Goal: Information Seeking & Learning: Understand process/instructions

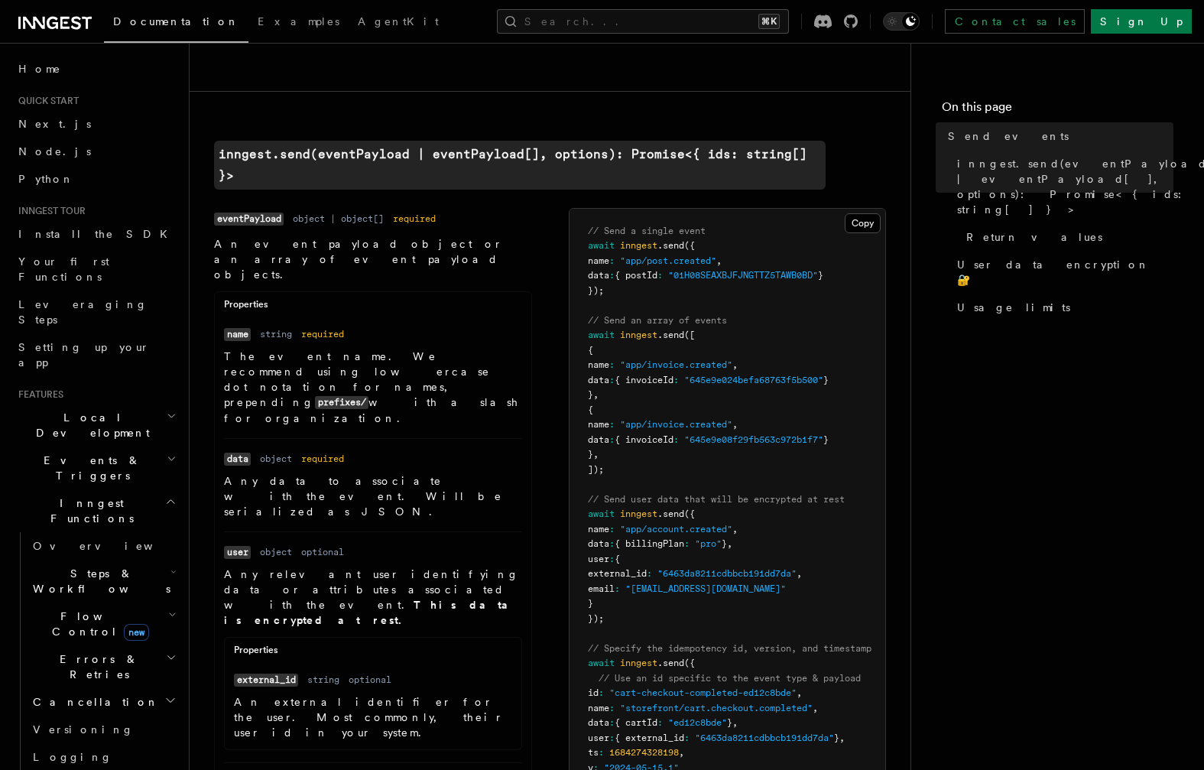
scroll to position [411, 0]
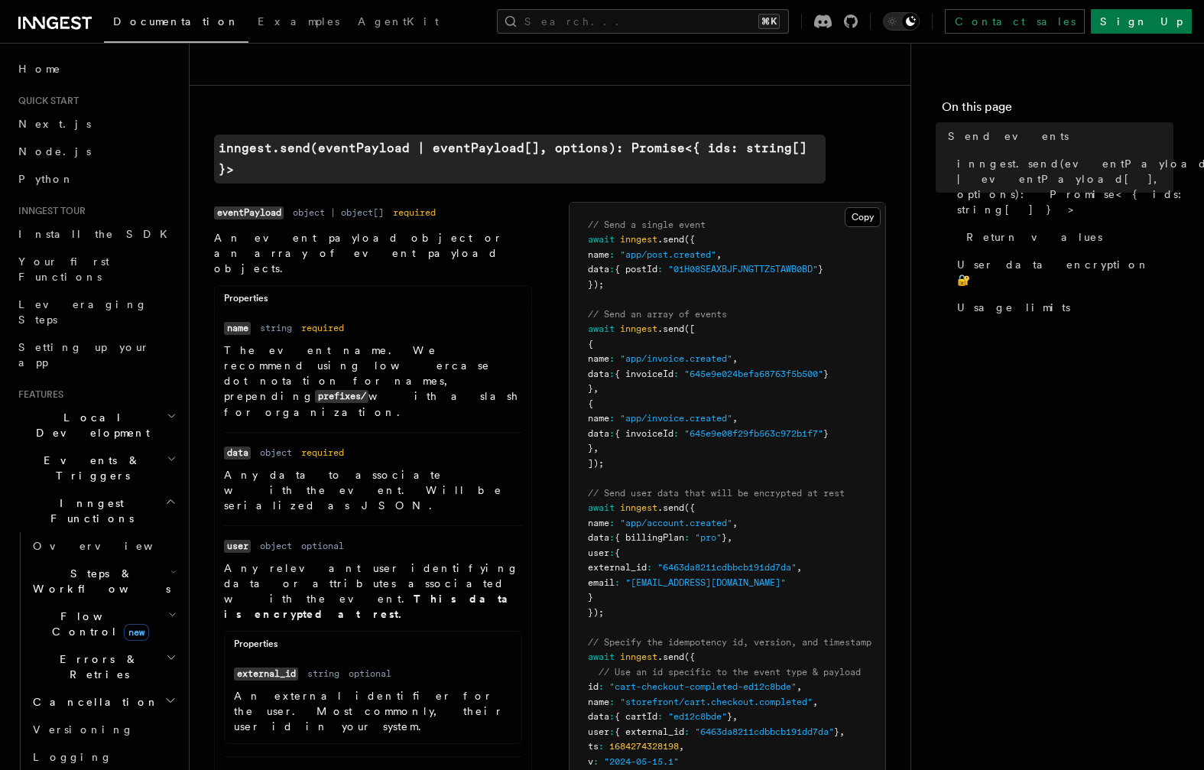
click at [102, 566] on span "Steps & Workflows" at bounding box center [99, 581] width 144 height 31
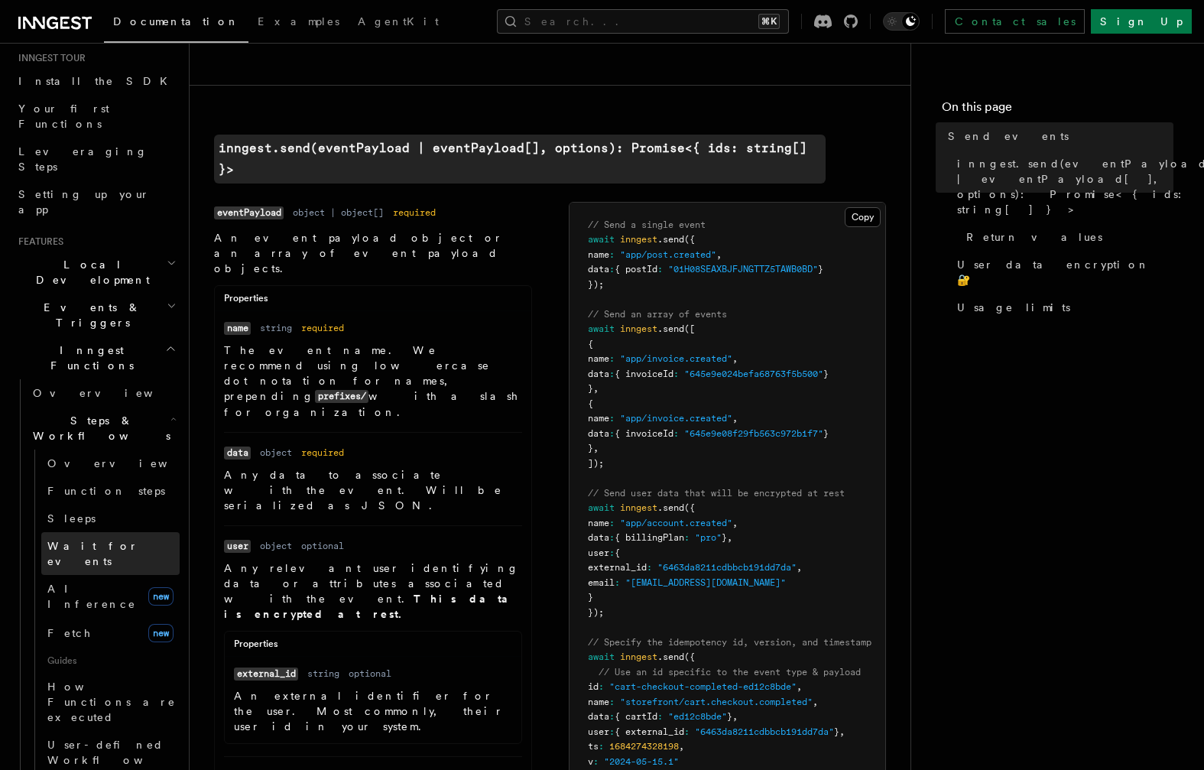
scroll to position [151, 0]
click at [162, 408] on h2 "Steps & Workflows" at bounding box center [103, 429] width 153 height 43
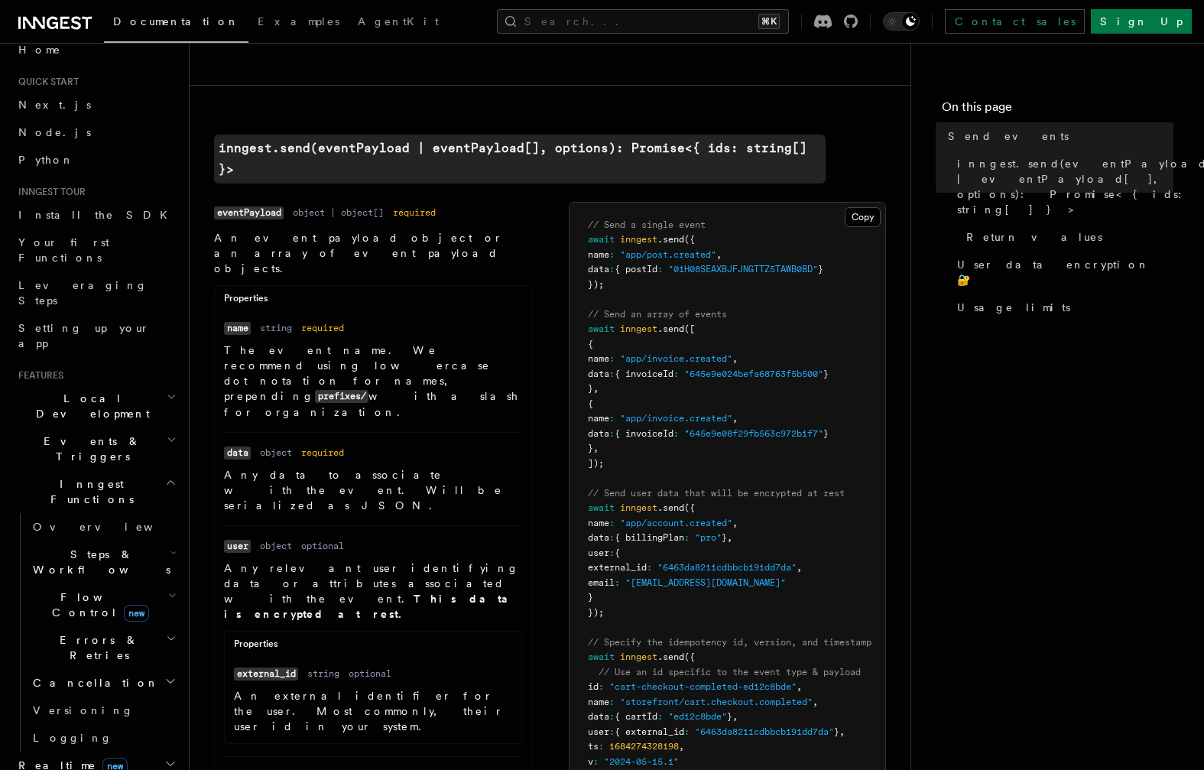
scroll to position [14, 0]
click at [152, 433] on h2 "Events & Triggers" at bounding box center [95, 454] width 167 height 43
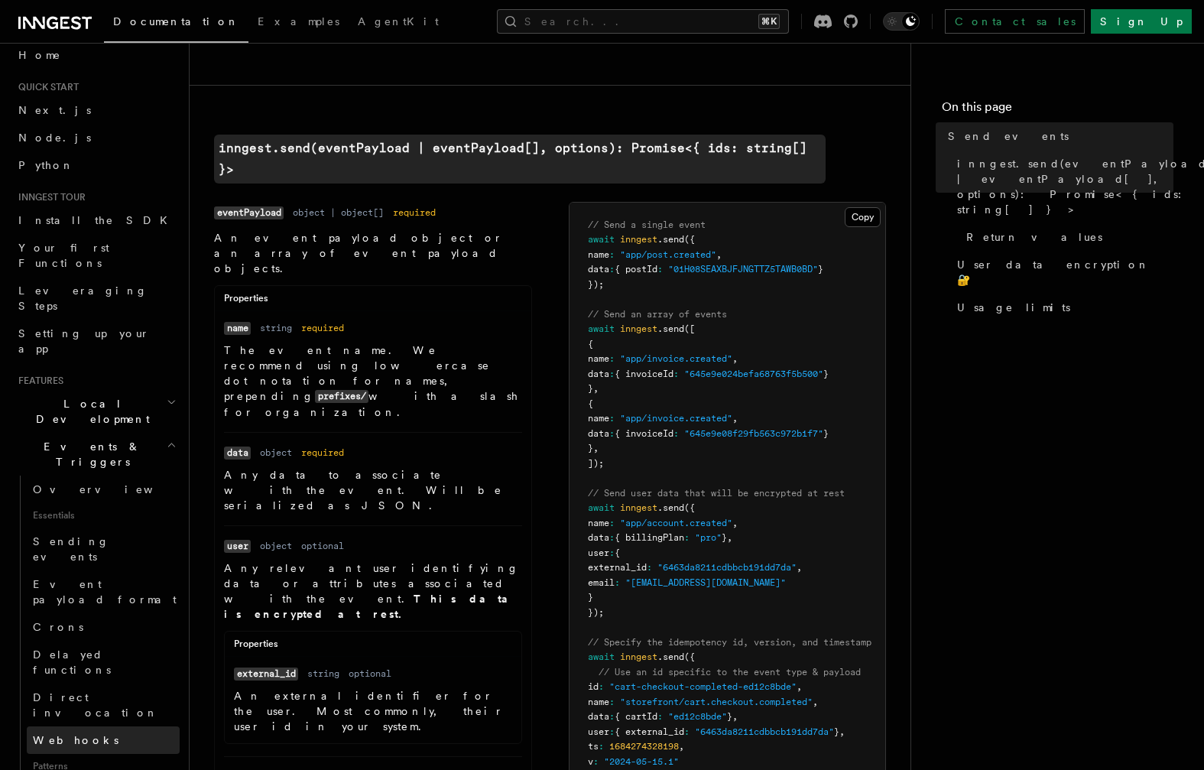
click at [86, 726] on link "Webhooks" at bounding box center [103, 740] width 153 height 28
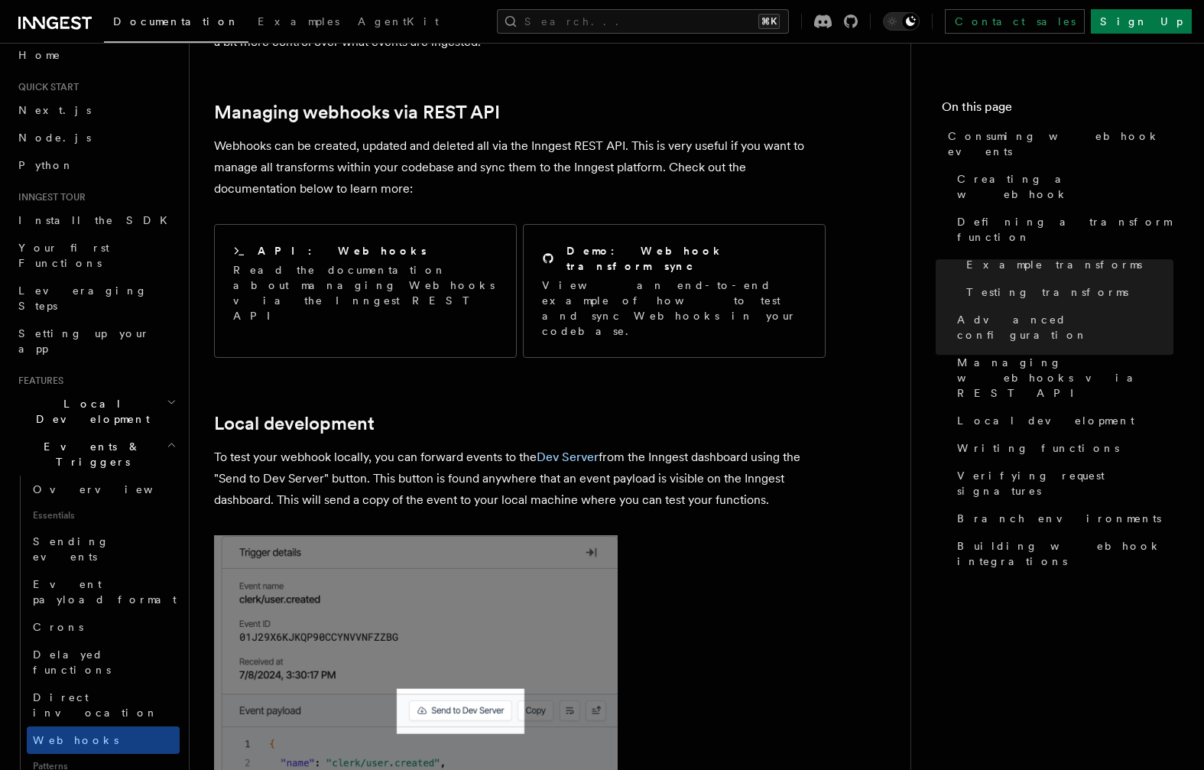
scroll to position [3215, 0]
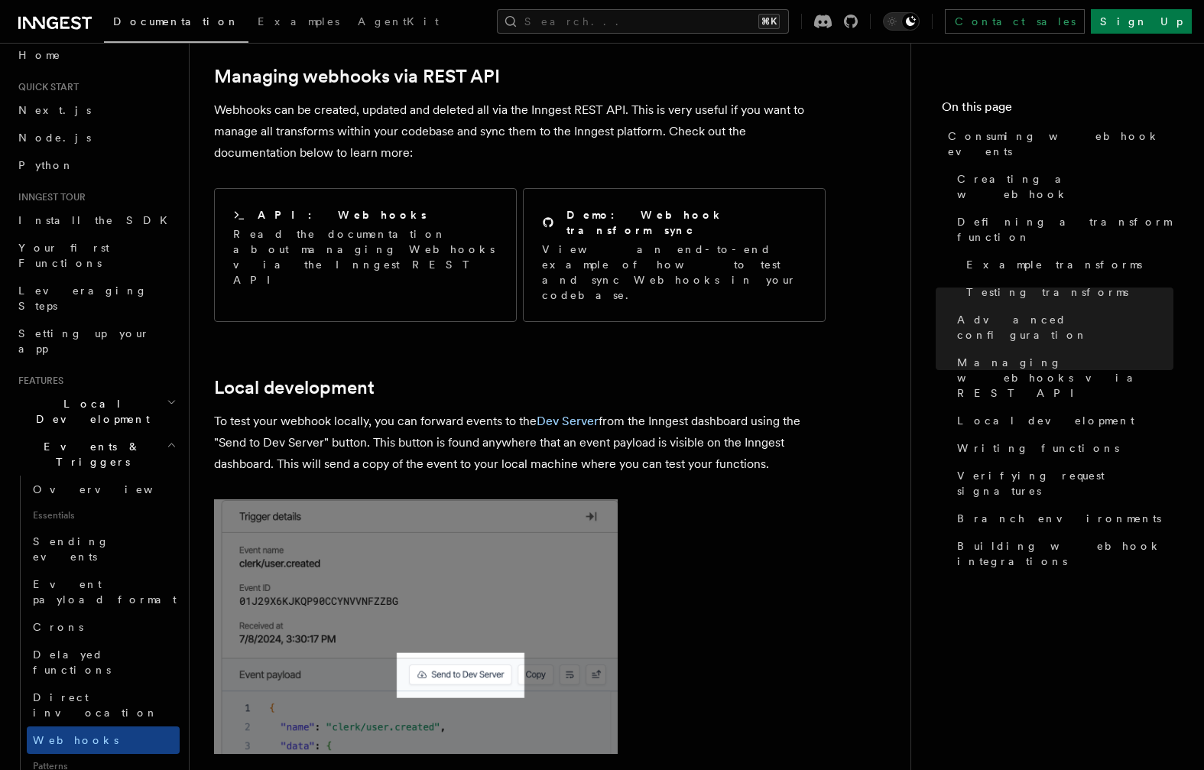
drag, startPoint x: 815, startPoint y: 360, endPoint x: 200, endPoint y: 320, distance: 615.8
copy p "To test your webhook locally, you can forward events to the Dev Server from the…"
click at [786, 410] on p "To test your webhook locally, you can forward events to the Dev Server from the…" at bounding box center [519, 442] width 611 height 64
drag, startPoint x: 750, startPoint y: 362, endPoint x: 210, endPoint y: 278, distance: 546.1
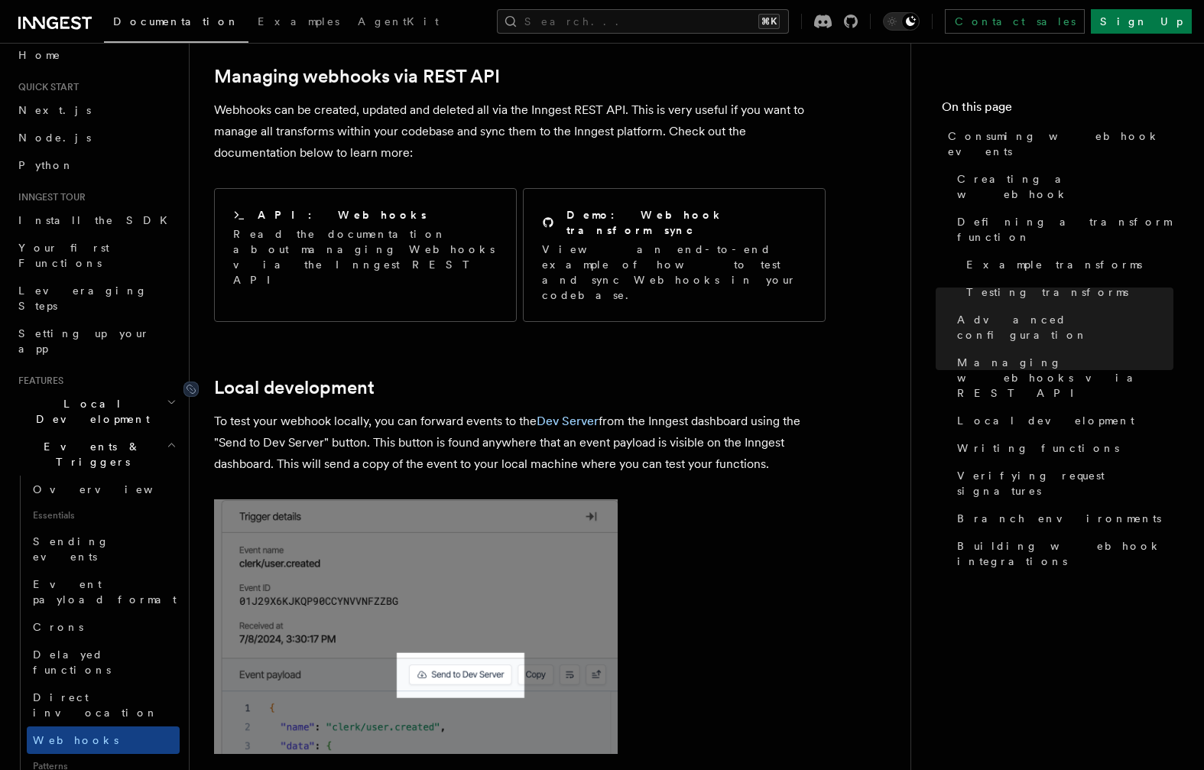
copy article "Local development To test your webhook locally, you can forward events to the D…"
